Goal: Information Seeking & Learning: Learn about a topic

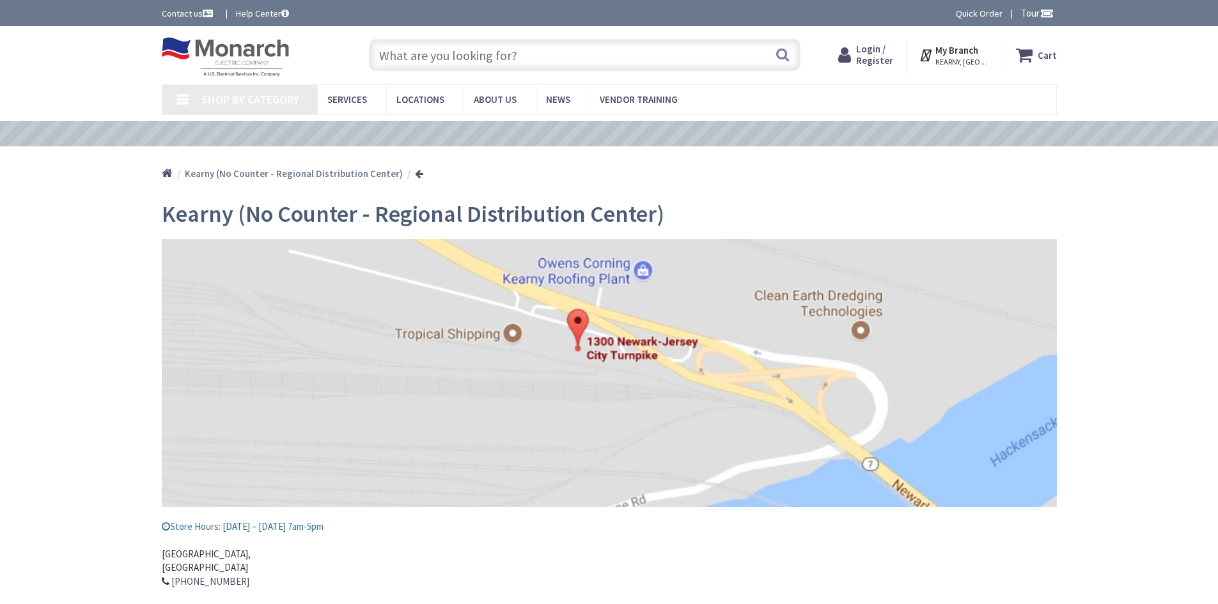
type input "[STREET_ADDRESS]"
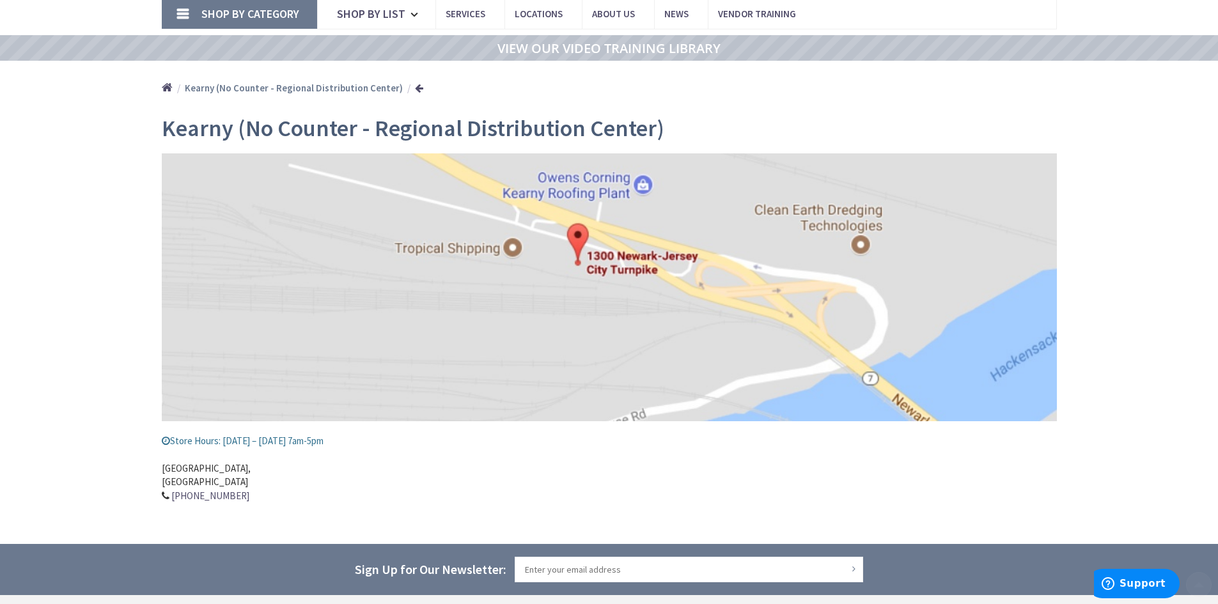
scroll to position [256, 0]
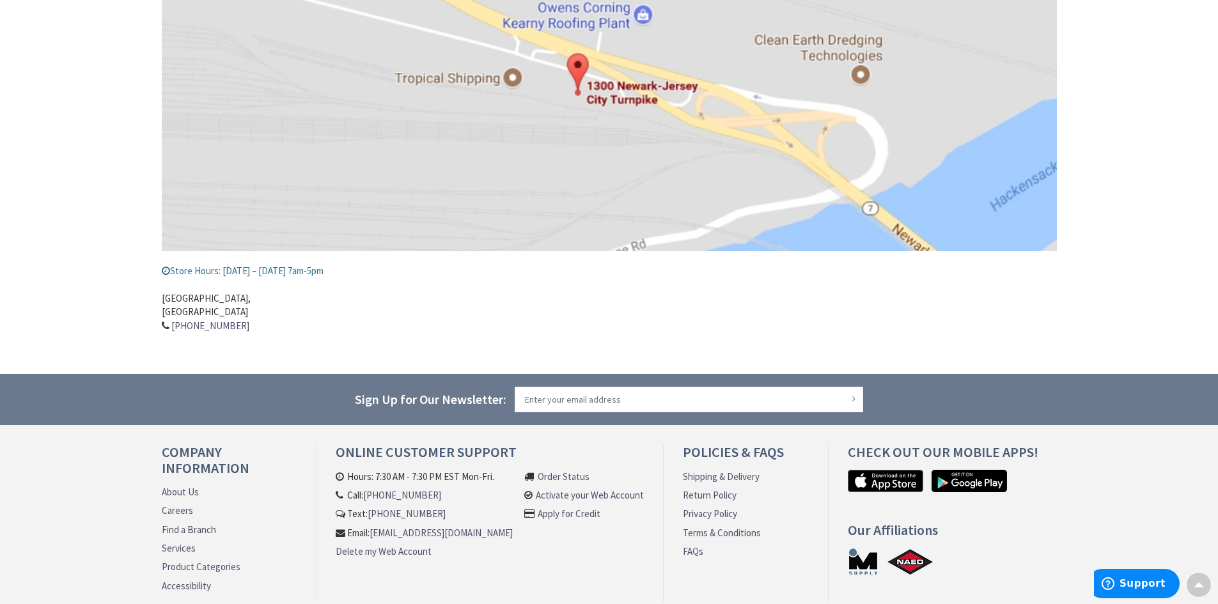
click at [187, 506] on link "Careers" at bounding box center [177, 510] width 31 height 13
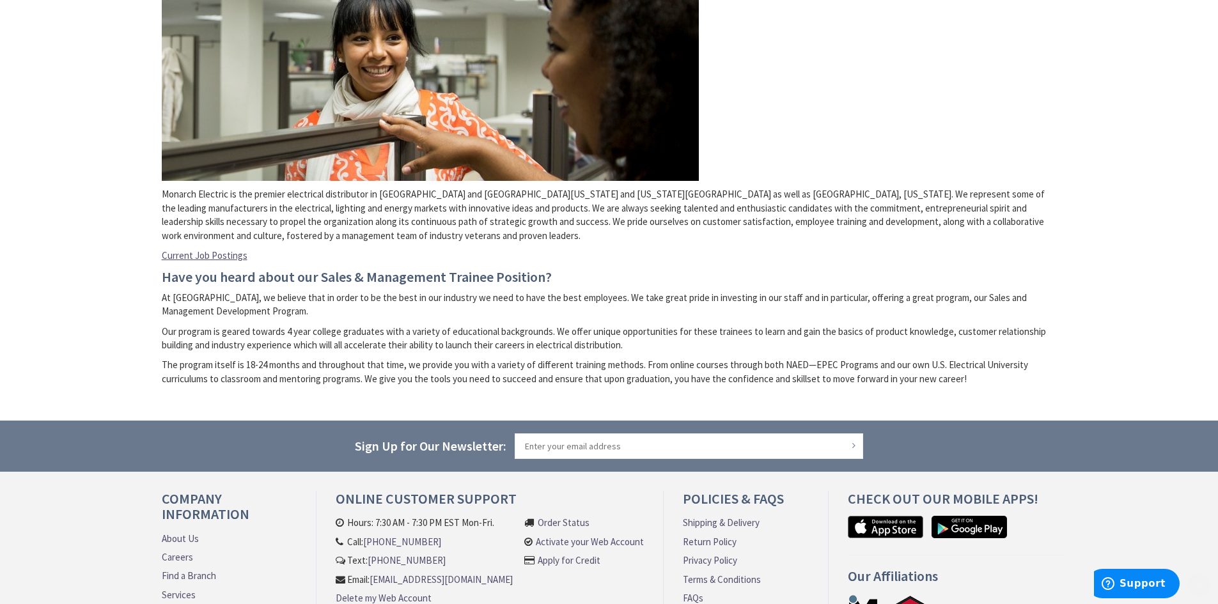
scroll to position [256, 0]
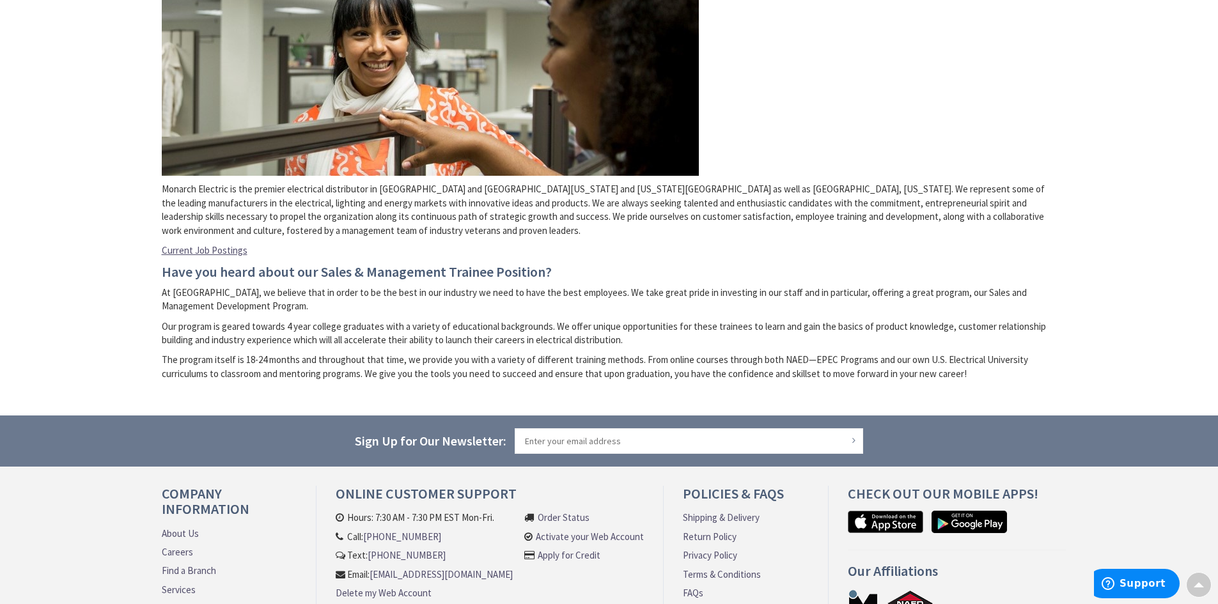
click at [194, 248] on link "Current Job Postings" at bounding box center [205, 250] width 86 height 13
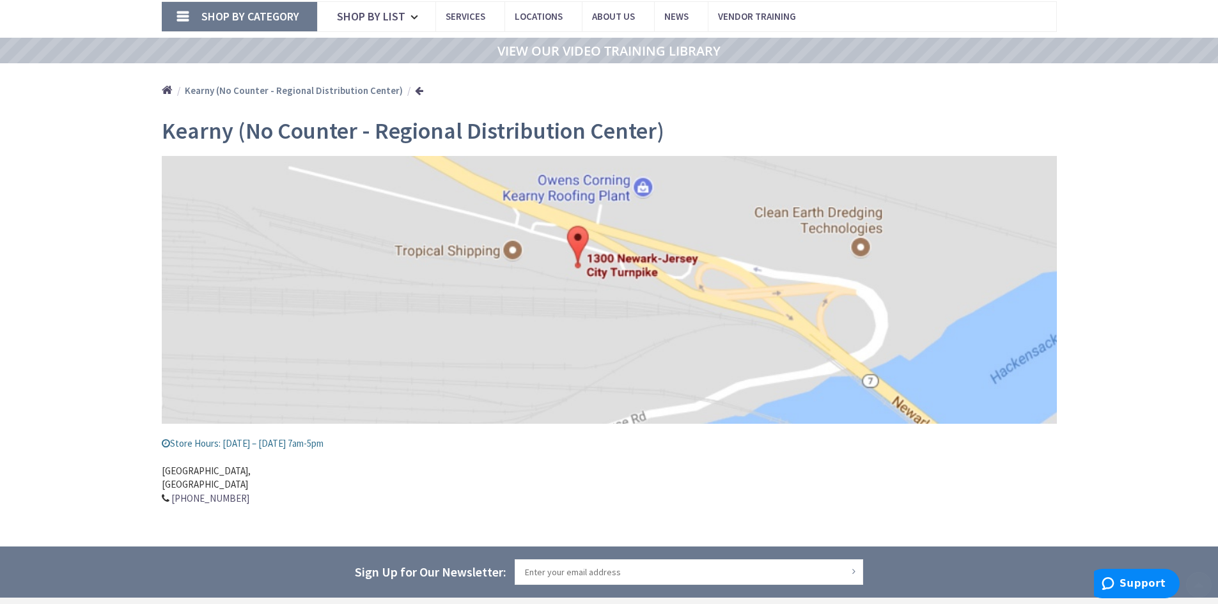
scroll to position [256, 0]
